Goal: Information Seeking & Learning: Learn about a topic

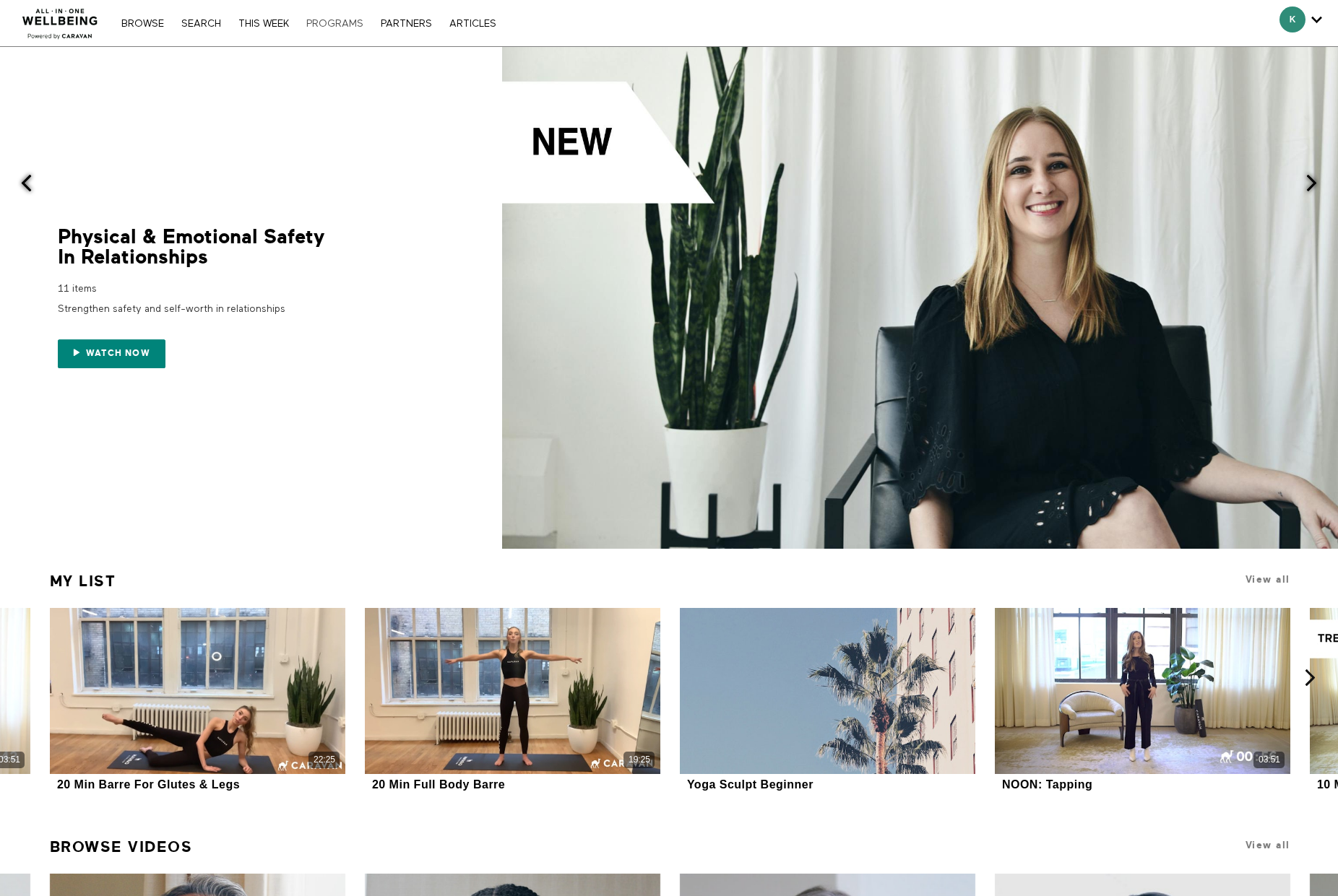
click at [323, 24] on link "PROGRAMS" at bounding box center [335, 24] width 71 height 10
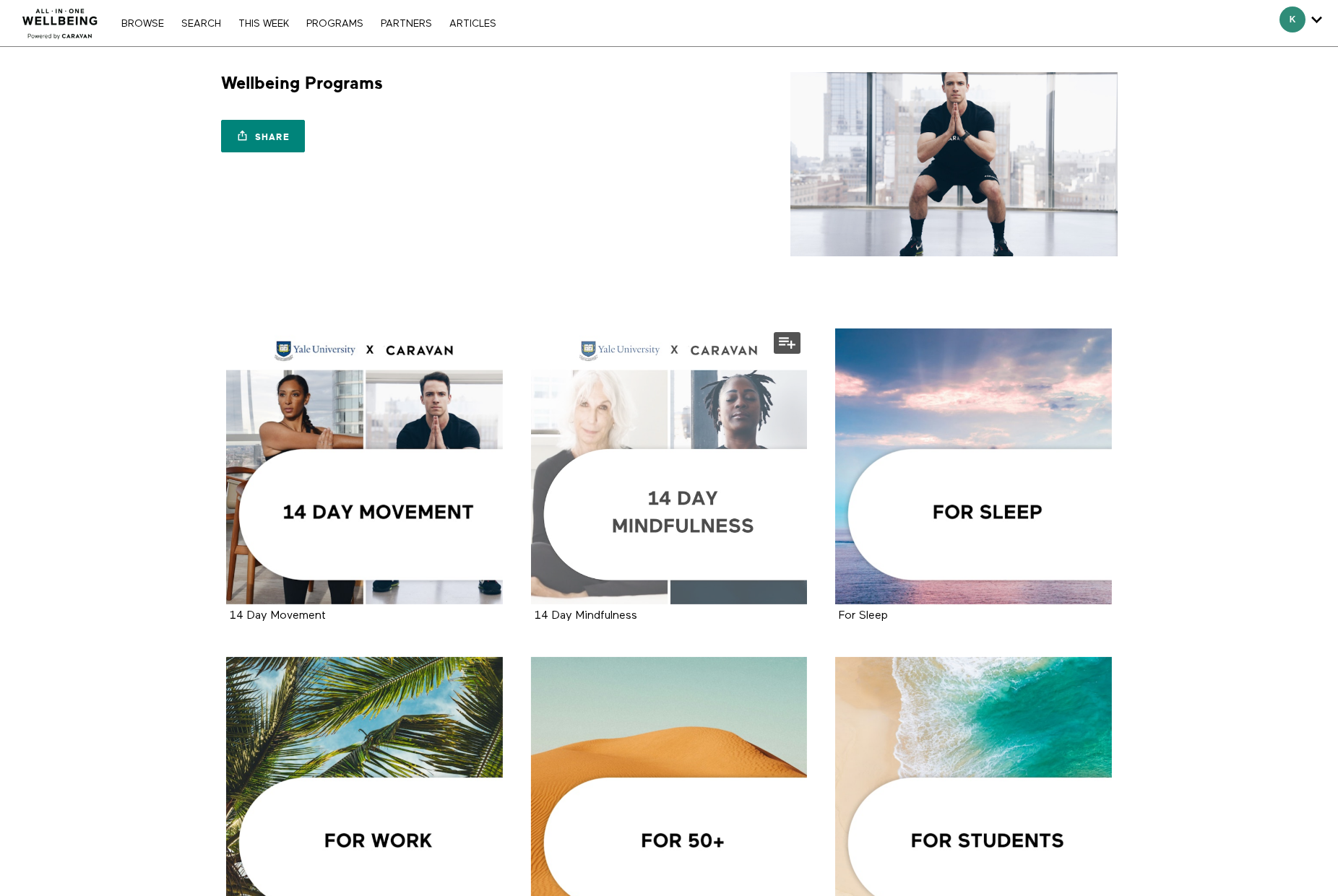
scroll to position [9, 0]
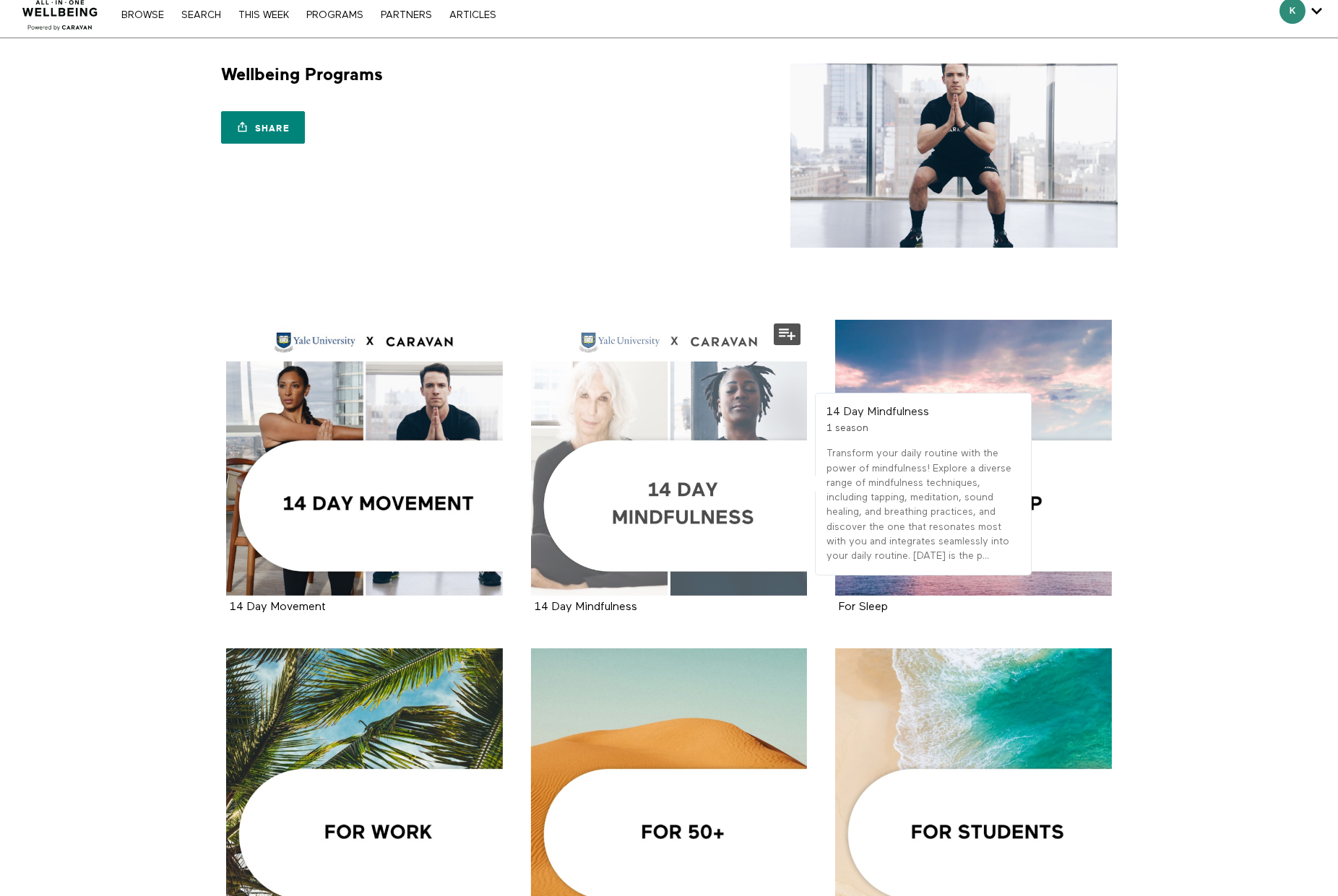
click at [681, 474] on div at bounding box center [669, 458] width 276 height 276
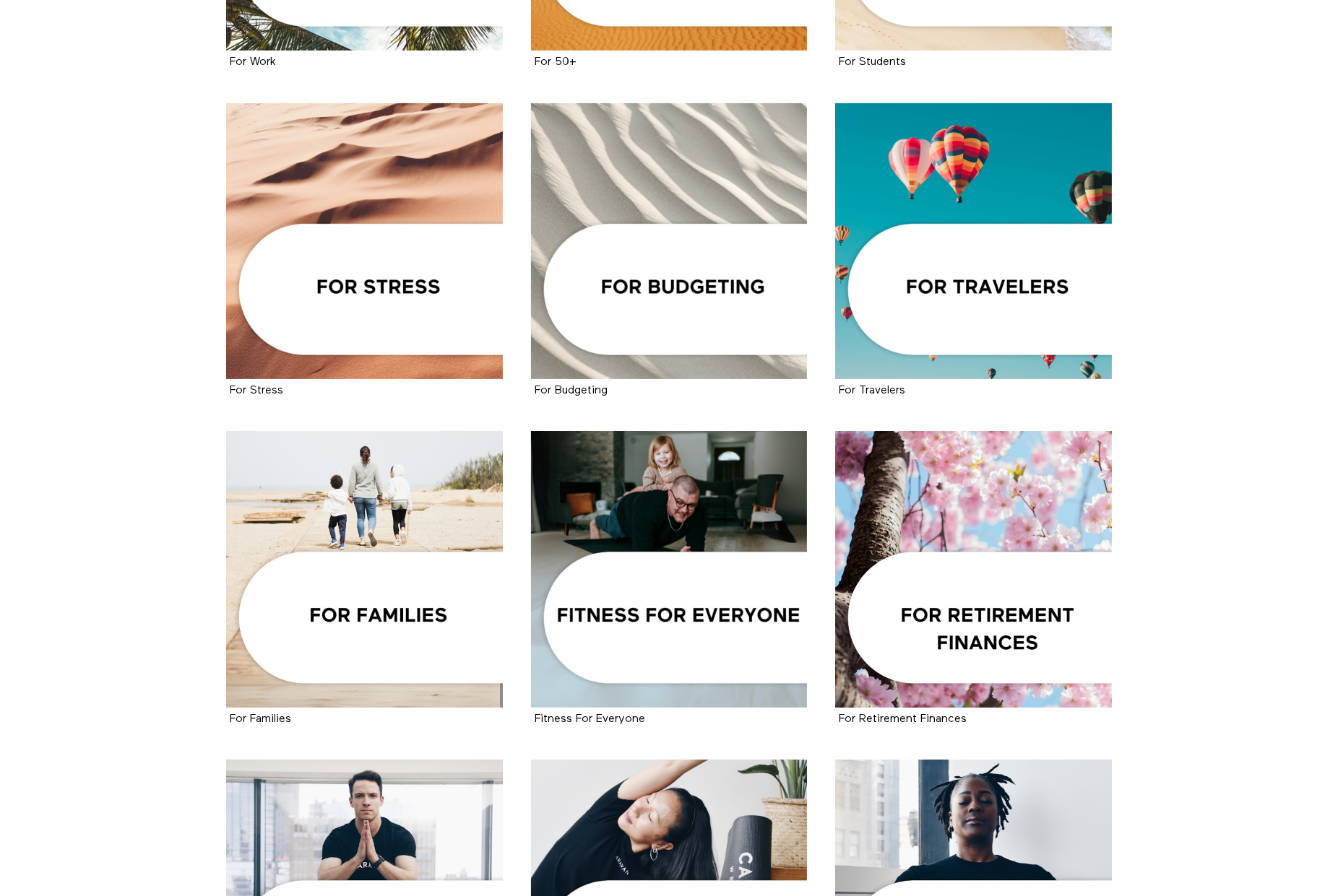
scroll to position [956, 0]
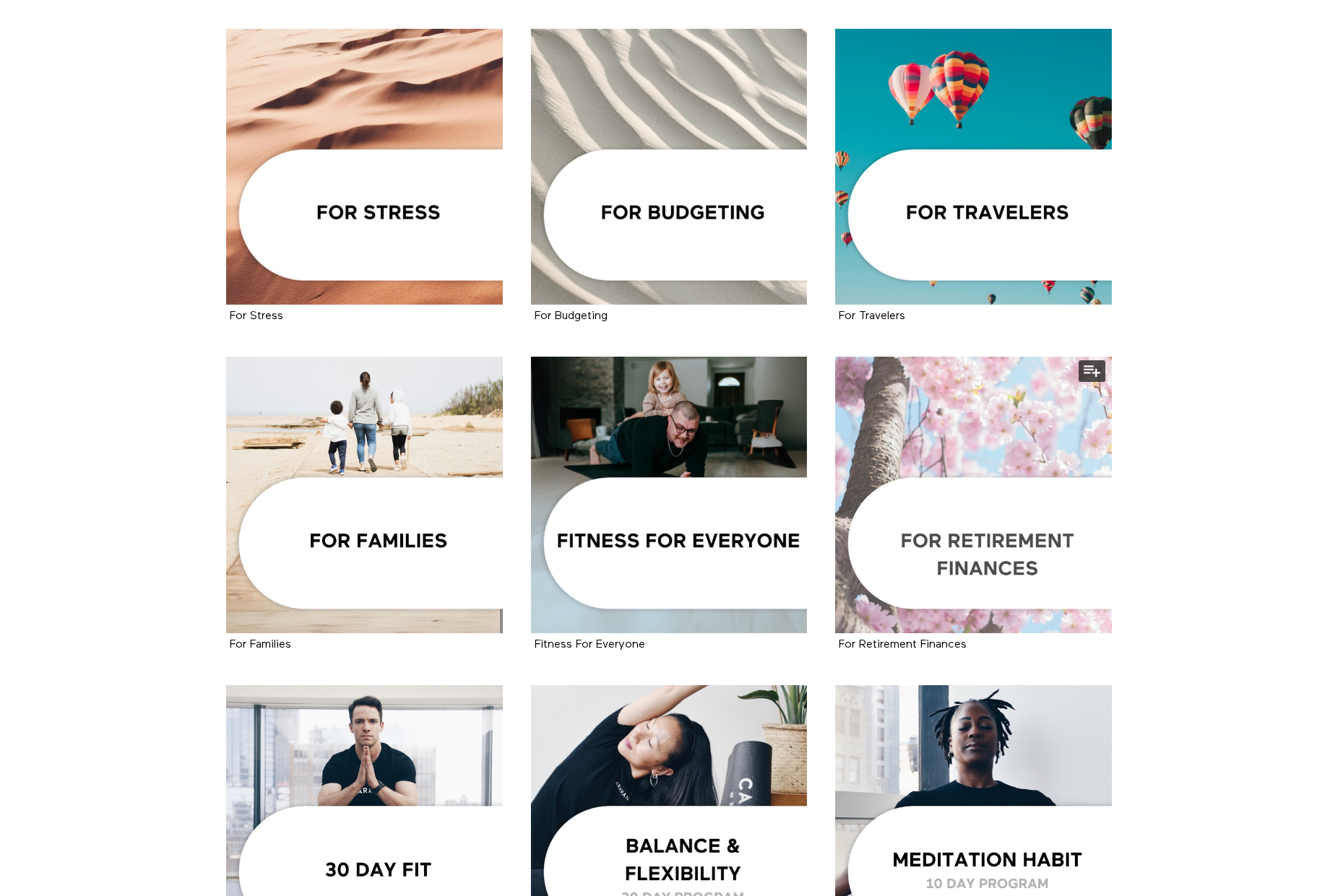
click at [957, 554] on div at bounding box center [974, 494] width 276 height 276
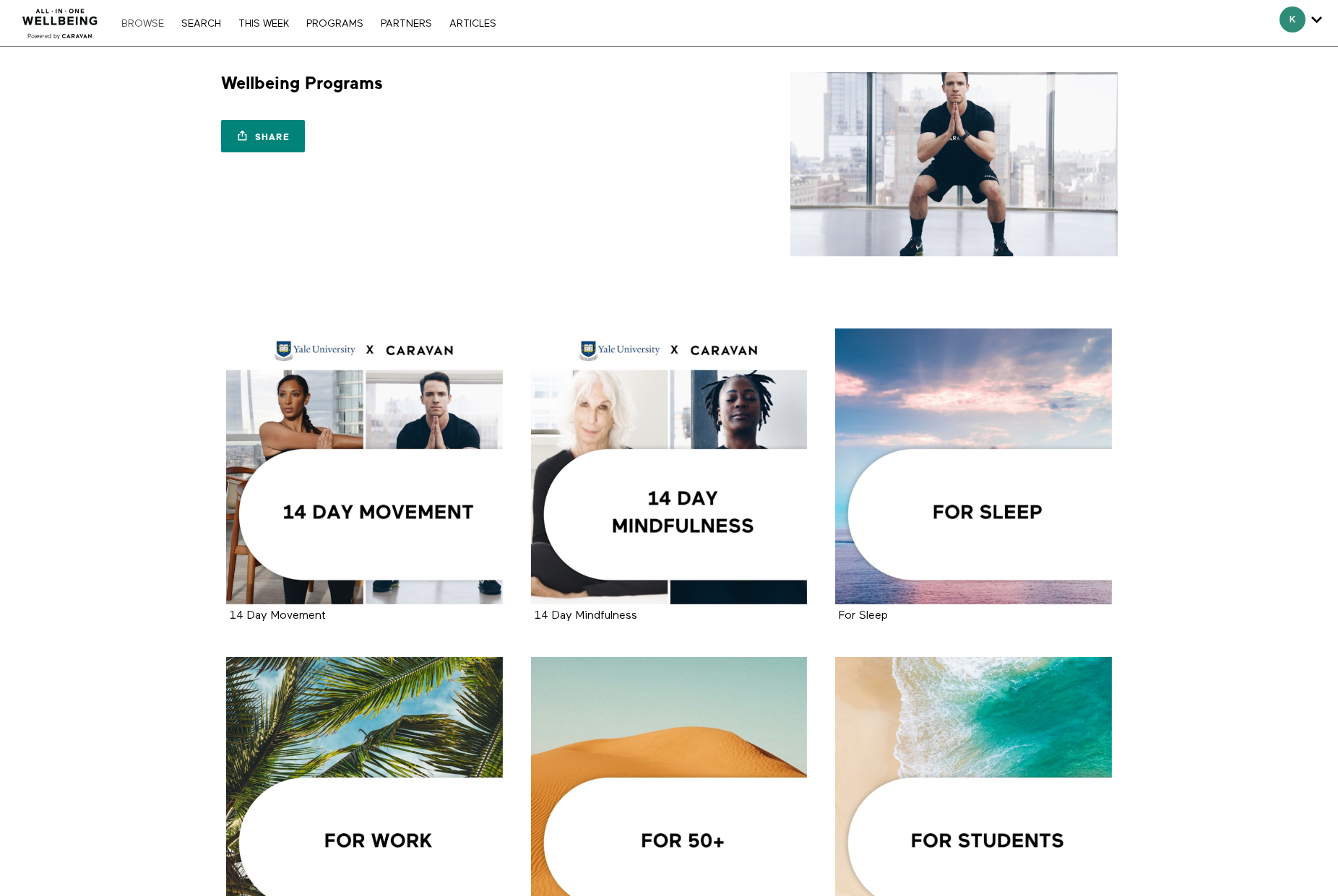
click at [114, 26] on link "Browse" at bounding box center [143, 24] width 57 height 10
